Goal: Transaction & Acquisition: Download file/media

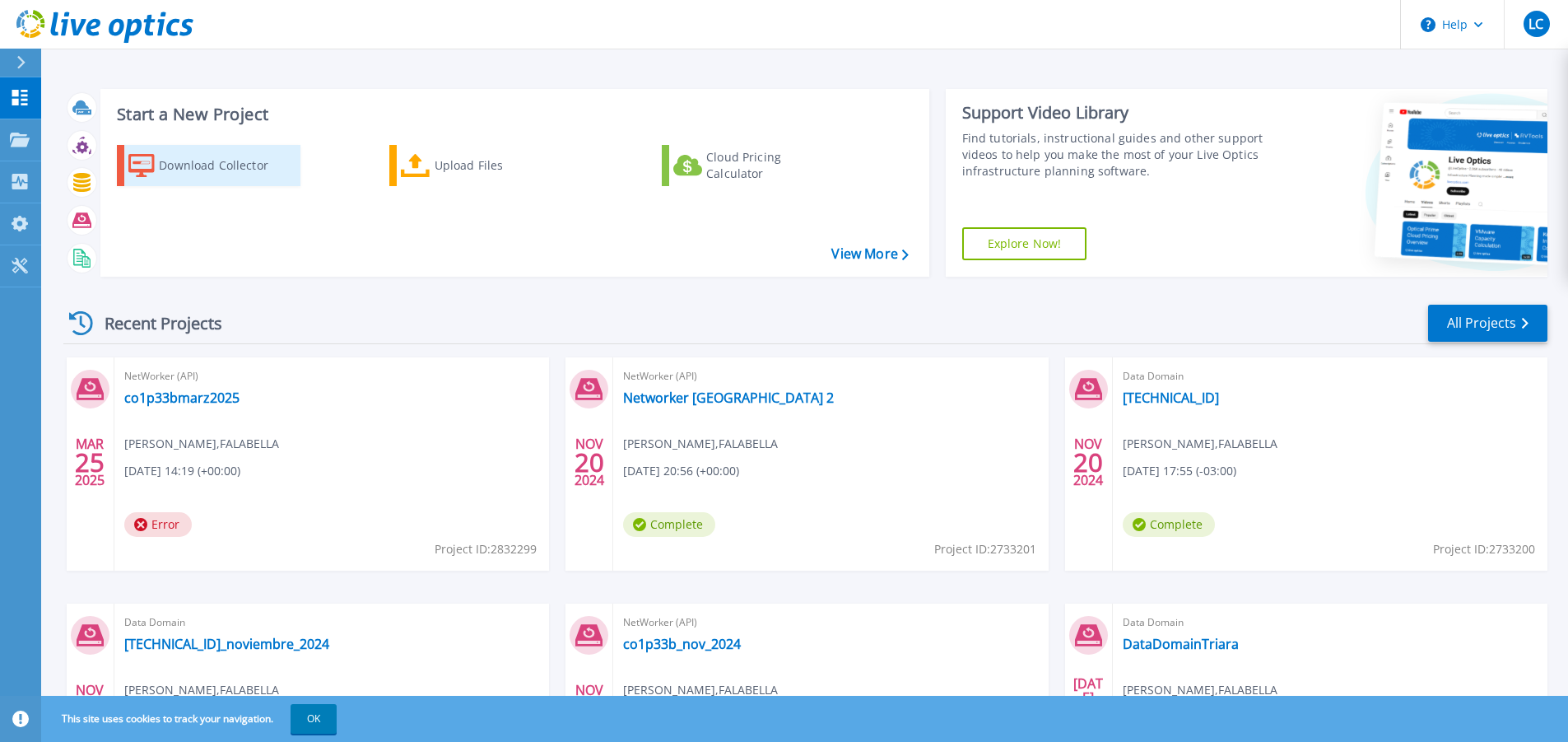
click at [250, 168] on div "Download Collector" at bounding box center [225, 165] width 132 height 33
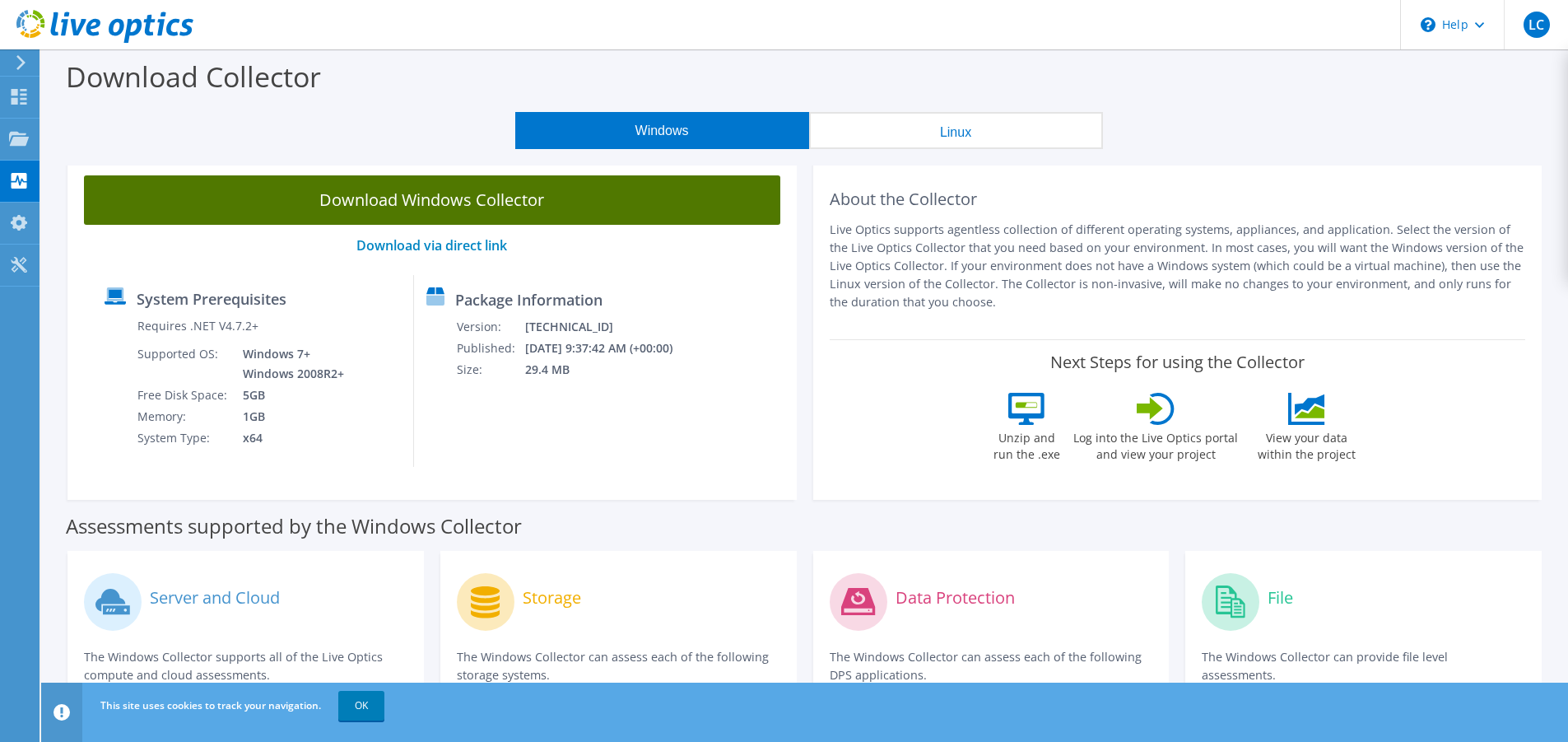
click at [593, 209] on link "Download Windows Collector" at bounding box center [431, 200] width 696 height 49
